Goal: Use online tool/utility: Utilize a website feature to perform a specific function

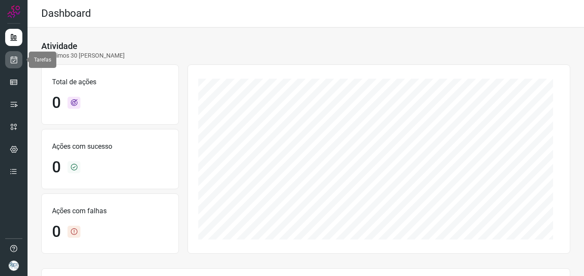
click at [14, 61] on icon at bounding box center [13, 60] width 9 height 9
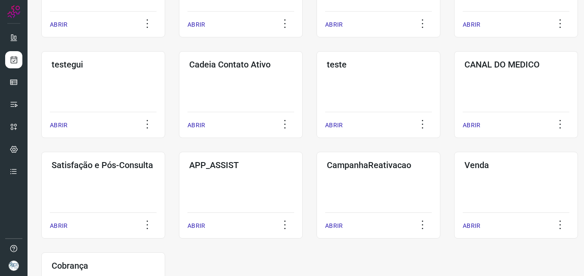
scroll to position [217, 0]
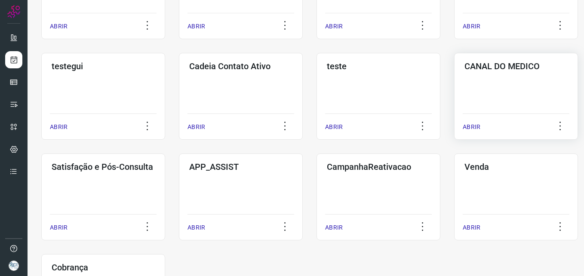
click at [165, 154] on div "CANAL DO MEDICO ABRIR" at bounding box center [103, 197] width 124 height 87
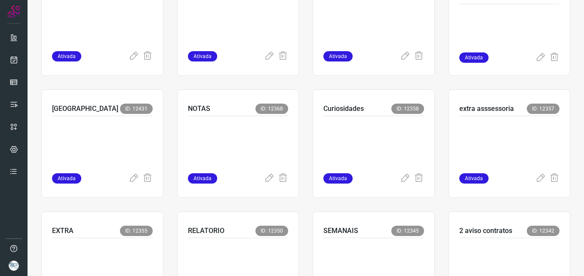
scroll to position [233, 0]
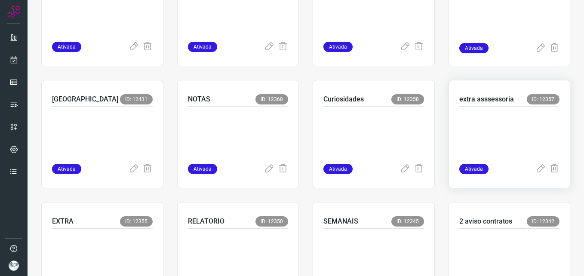
click at [479, 148] on p at bounding box center [510, 133] width 101 height 43
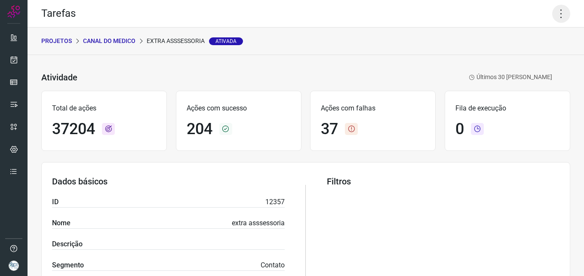
click at [559, 19] on icon at bounding box center [561, 14] width 18 height 18
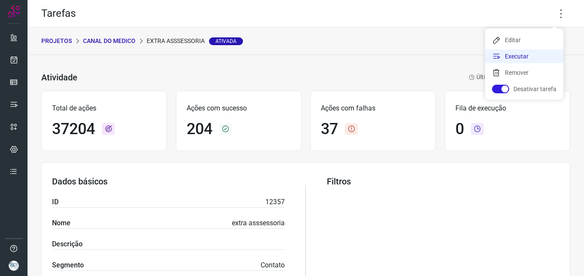
click at [543, 56] on li "Executar" at bounding box center [524, 56] width 78 height 14
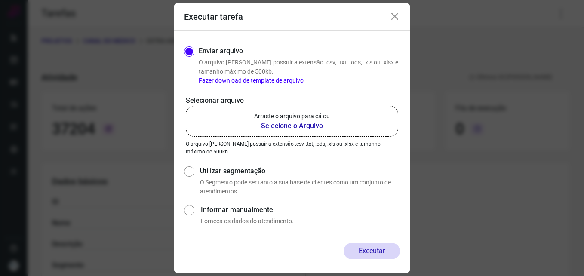
click at [311, 124] on b "Selecione o Arquivo" at bounding box center [292, 126] width 76 height 10
click at [0, 0] on input "Arraste o arquivo para cá ou Selecione o Arquivo" at bounding box center [0, 0] width 0 height 0
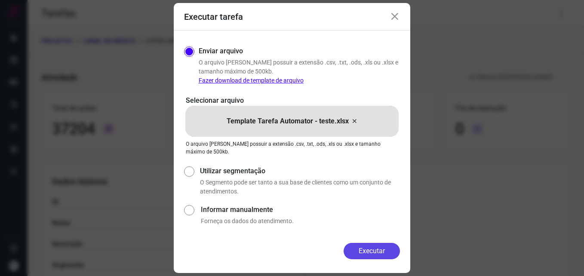
click at [379, 246] on button "Executar" at bounding box center [372, 251] width 56 height 16
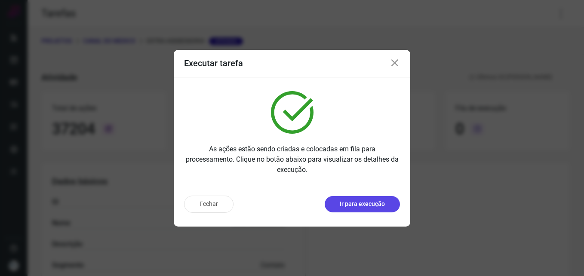
click at [364, 198] on button "Ir para execução" at bounding box center [362, 204] width 75 height 16
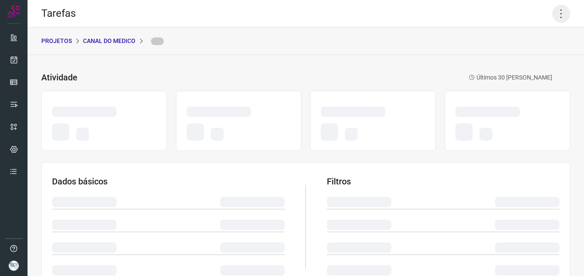
click at [553, 17] on icon at bounding box center [561, 14] width 18 height 18
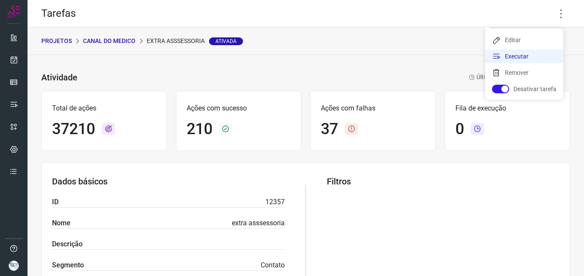
click at [507, 61] on li "Executar" at bounding box center [524, 56] width 78 height 14
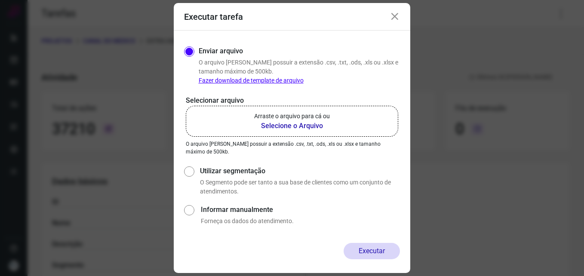
click at [286, 124] on b "Selecione o Arquivo" at bounding box center [292, 126] width 76 height 10
click at [0, 0] on input "Arraste o arquivo para cá ou Selecione o Arquivo" at bounding box center [0, 0] width 0 height 0
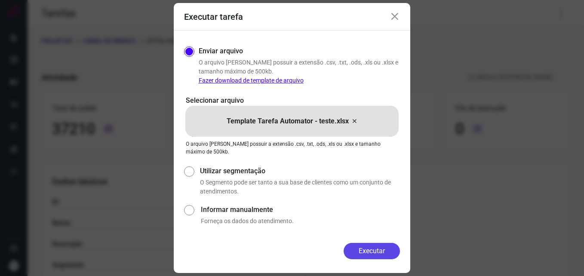
click at [372, 251] on button "Executar" at bounding box center [372, 251] width 56 height 16
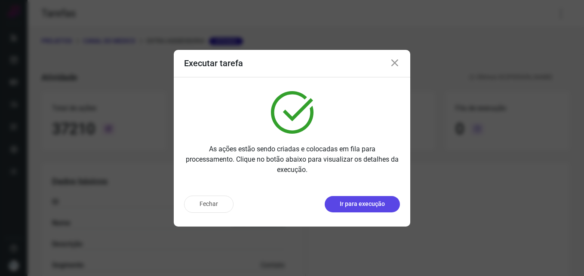
click at [385, 208] on button "Ir para execução" at bounding box center [362, 204] width 75 height 16
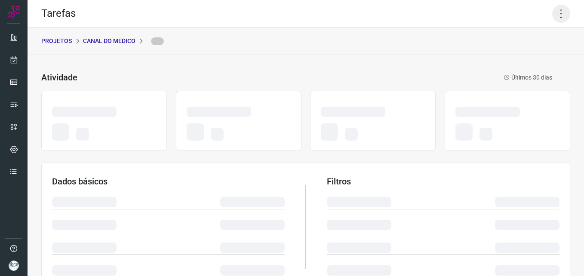
click at [556, 12] on icon at bounding box center [561, 14] width 18 height 18
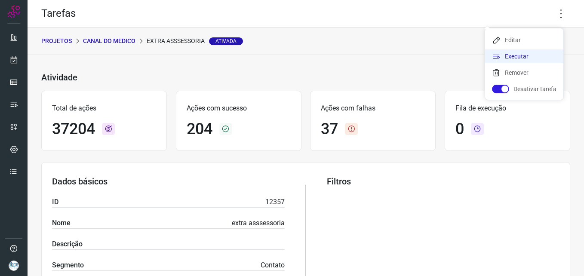
click at [506, 59] on li "Executar" at bounding box center [524, 56] width 78 height 14
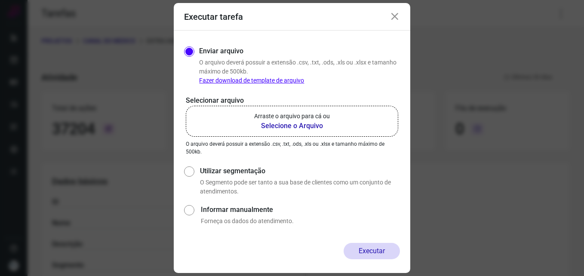
click at [294, 121] on b "Selecione o Arquivo" at bounding box center [292, 126] width 76 height 10
click at [0, 0] on input "Arraste o arquivo para cá ou Selecione o Arquivo" at bounding box center [0, 0] width 0 height 0
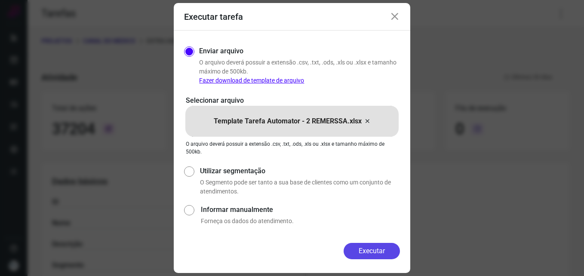
click at [369, 249] on button "Executar" at bounding box center [372, 251] width 56 height 16
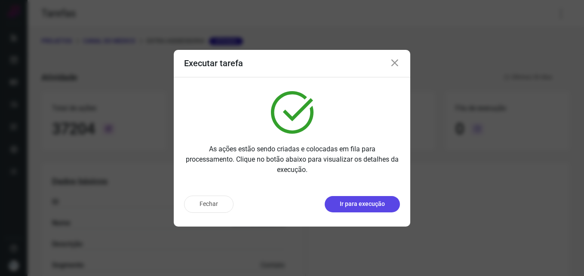
click at [385, 205] on button "Ir para execução" at bounding box center [362, 204] width 75 height 16
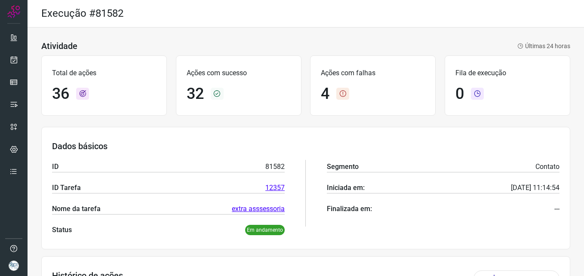
click at [385, 205] on div "Finalizada em: ---" at bounding box center [443, 209] width 233 height 10
click at [372, 118] on div "Total de ações 36 Ações com sucesso 32 Ações com falhas 4 Fila de execução 0" at bounding box center [305, 85] width 529 height 69
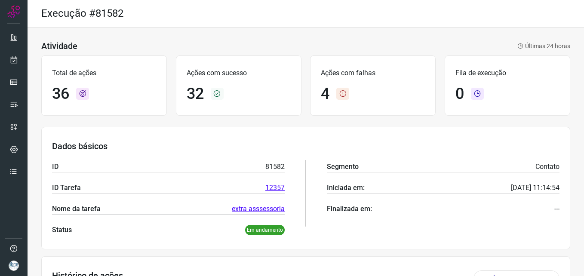
click at [338, 63] on div "Ações com falhas 4" at bounding box center [373, 86] width 126 height 60
